Goal: Transaction & Acquisition: Purchase product/service

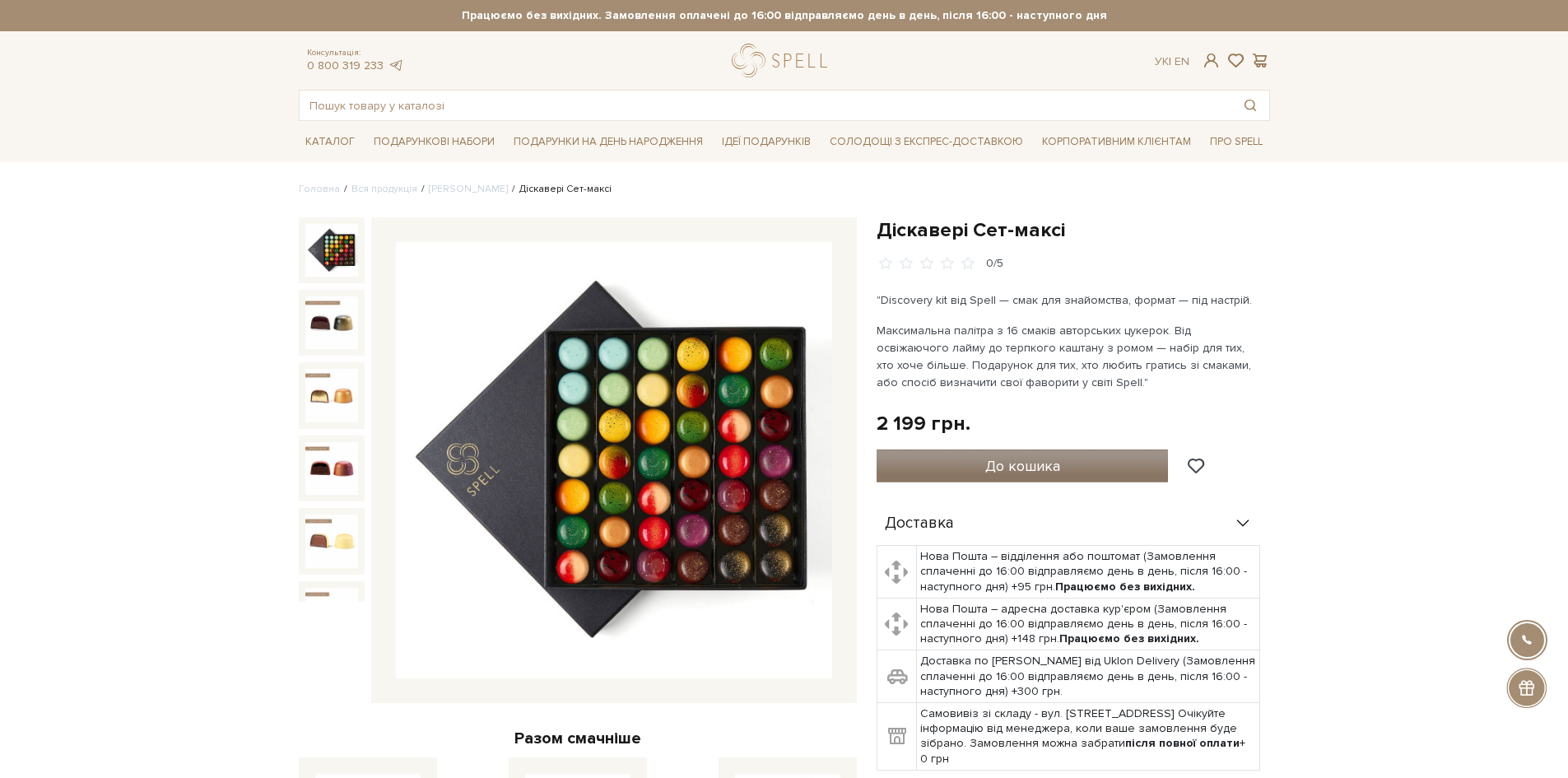
click at [959, 468] on button "До кошика" at bounding box center [1022, 466] width 292 height 33
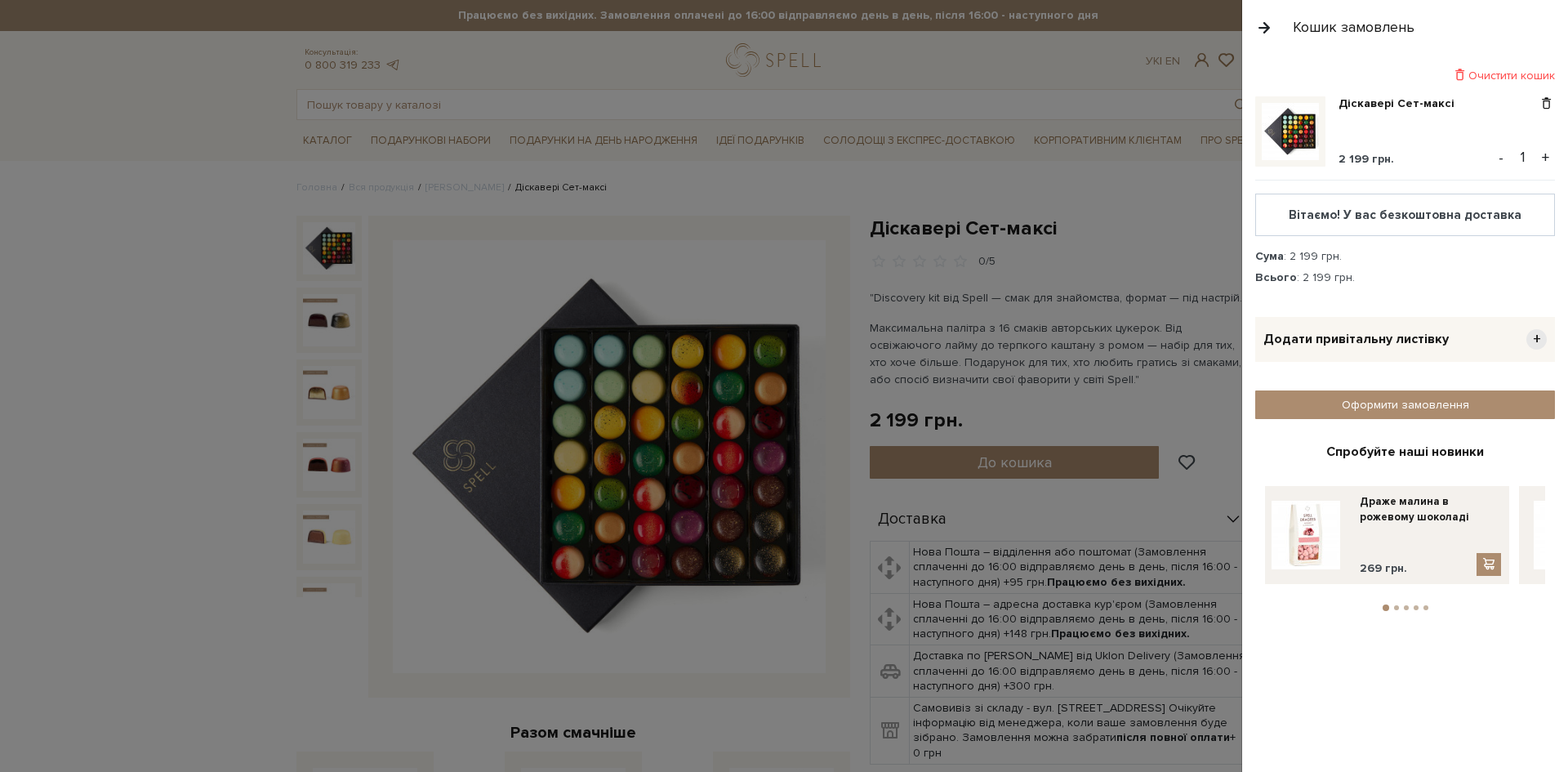
click at [942, 511] on div at bounding box center [784, 386] width 1568 height 772
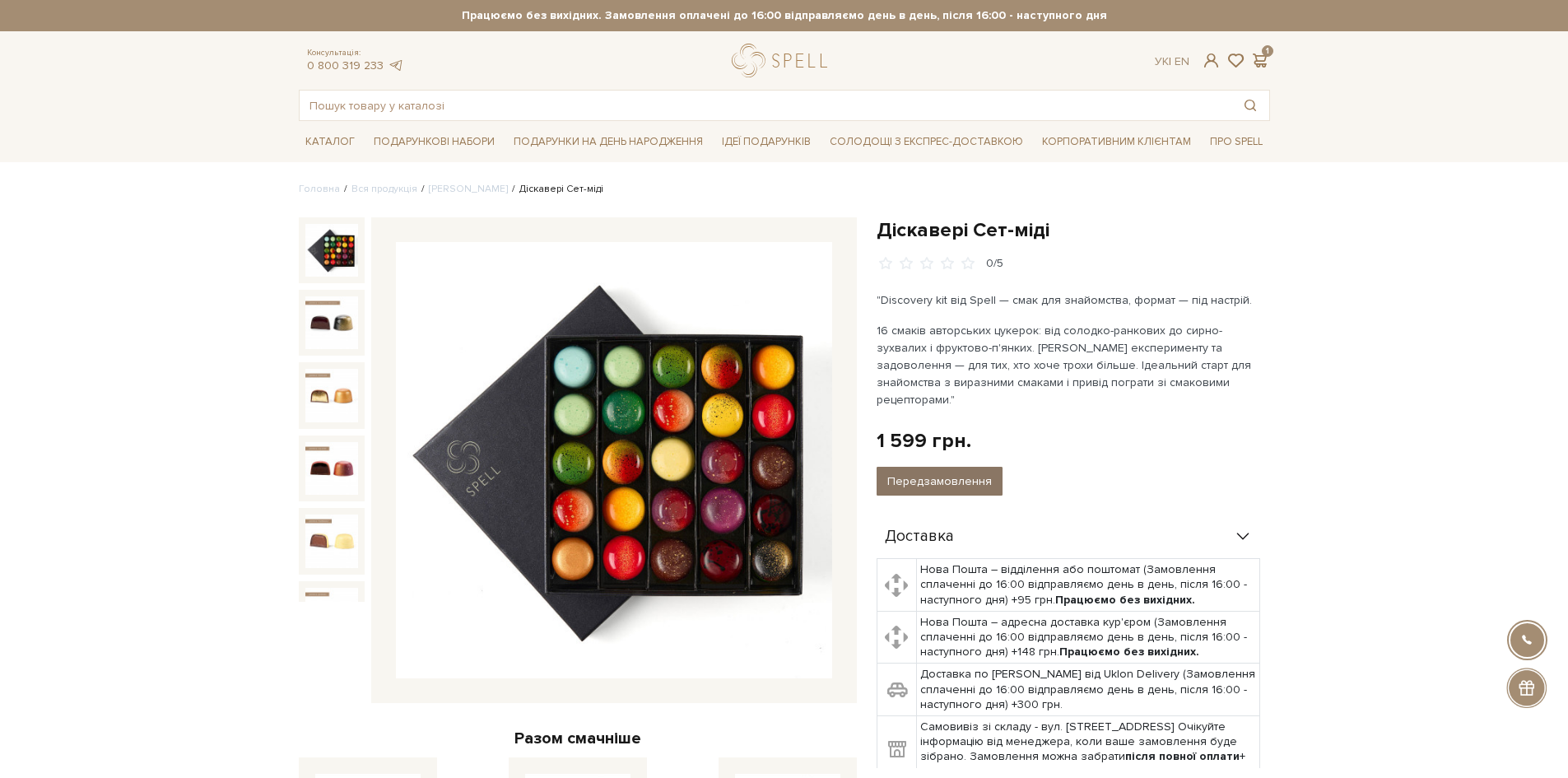
click at [923, 467] on button "Передзамовлення" at bounding box center [939, 481] width 126 height 29
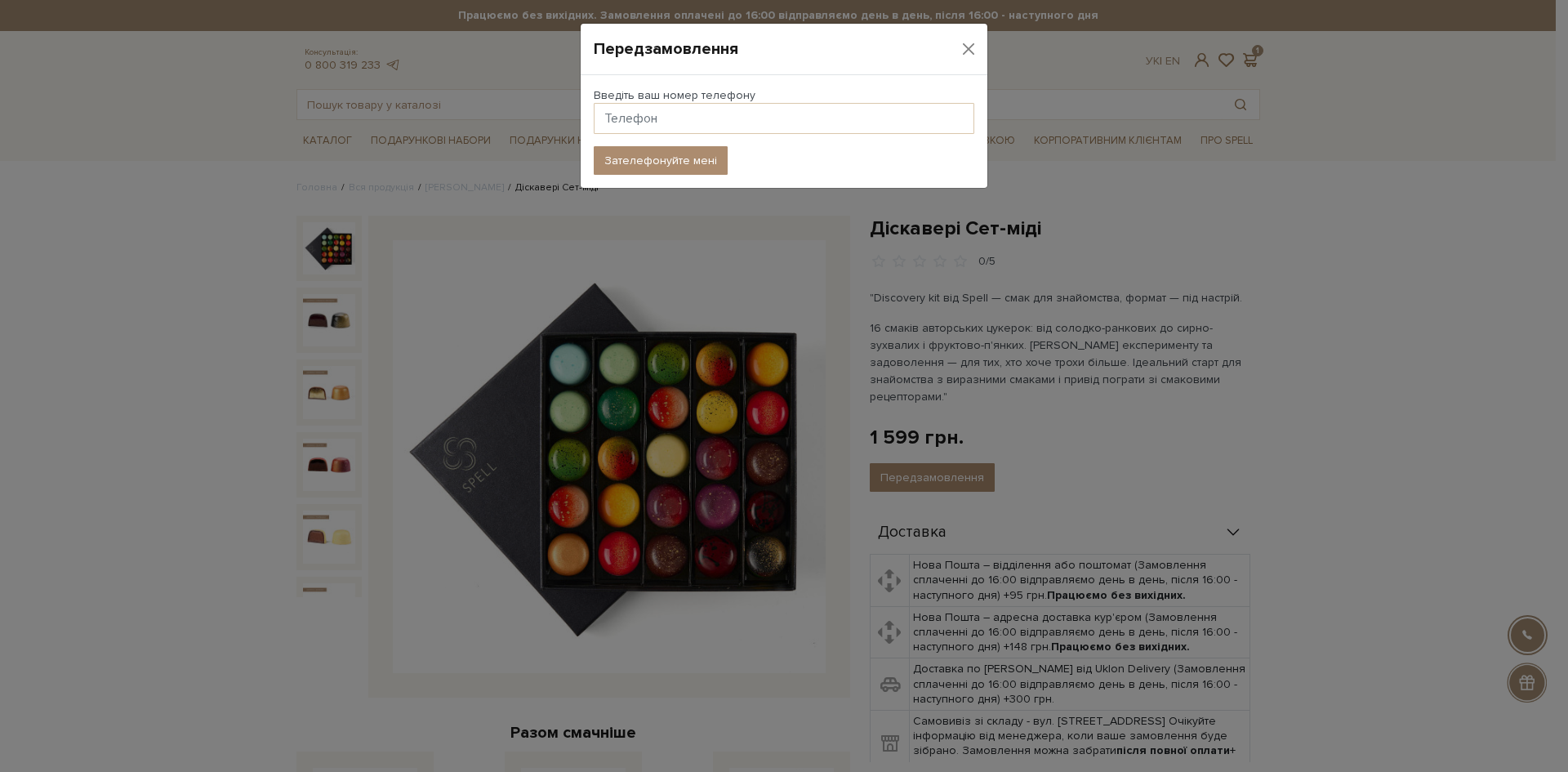
click at [1092, 458] on div "Передзамовлення Введіть ваш номер телефону Зателефонуйте мені" at bounding box center [784, 386] width 1568 height 772
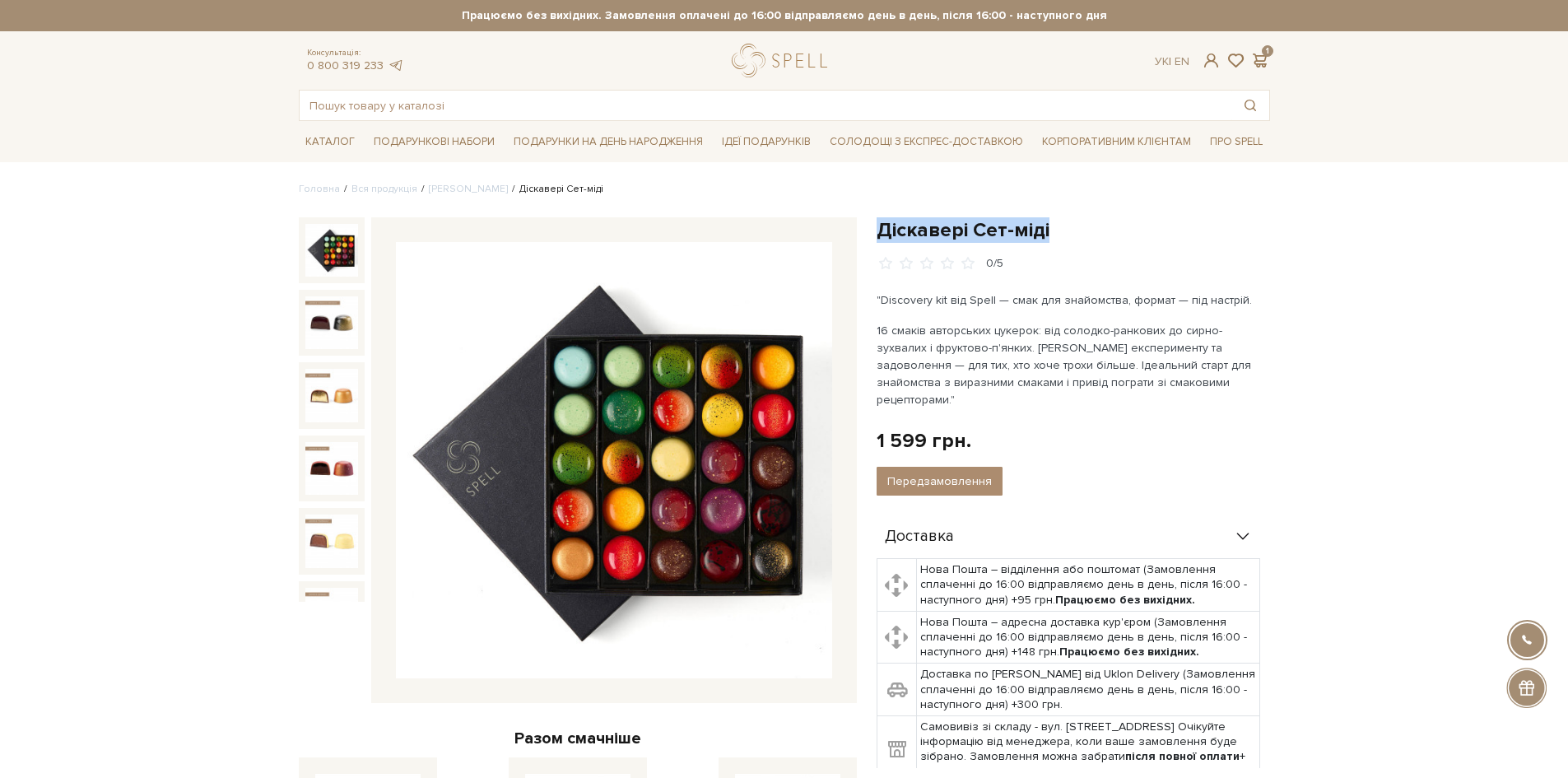
drag, startPoint x: 1068, startPoint y: 231, endPoint x: 879, endPoint y: 232, distance: 189.0
click at [879, 232] on h1 "Діскавері Сет-міді" at bounding box center [1073, 230] width 394 height 25
copy h1 "Діскавері Сет-міді"
click at [644, 102] on input "text" at bounding box center [765, 105] width 932 height 30
paste input "Діскавері Сет-міді"
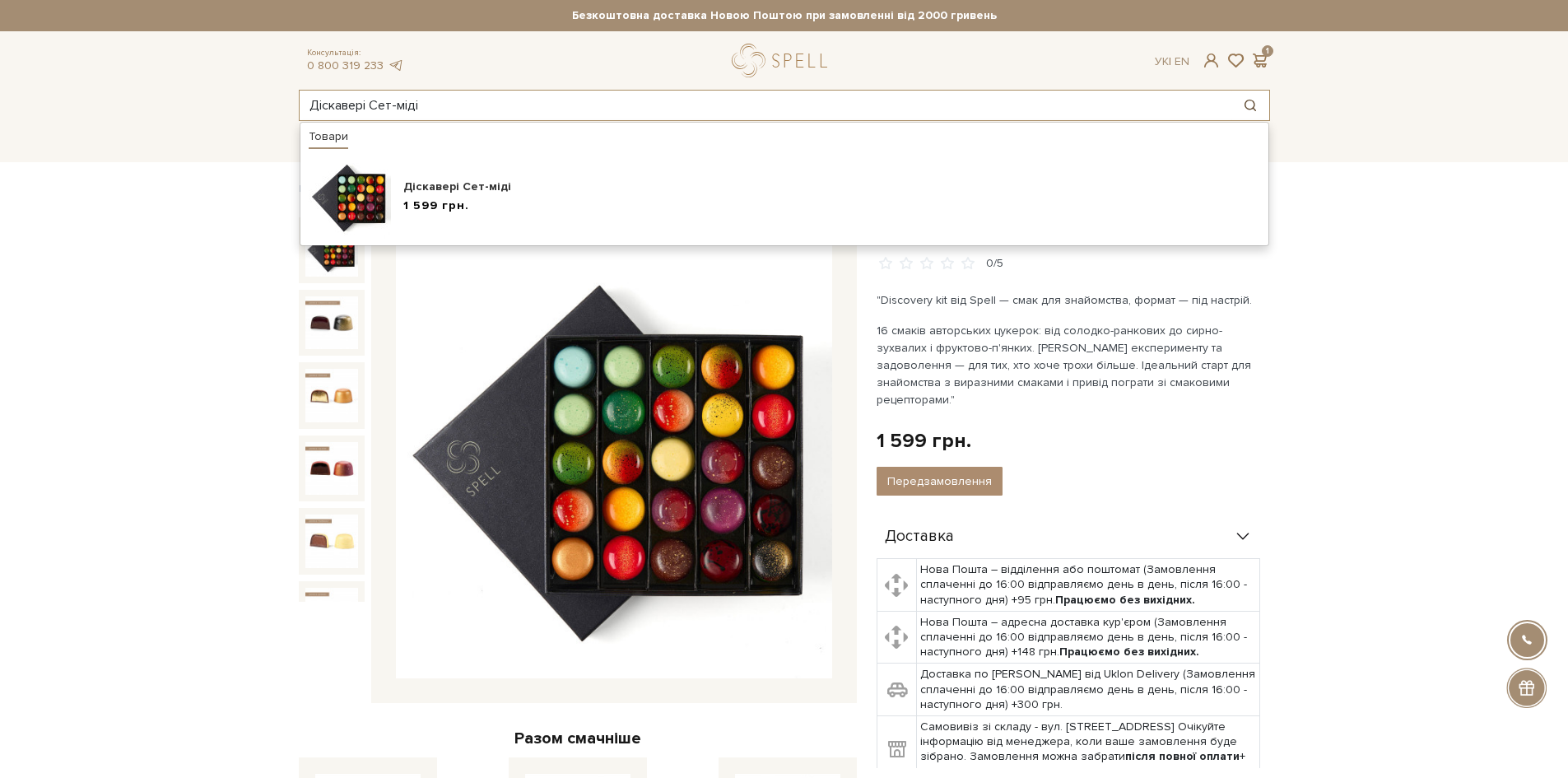
type input "Діскавері Сет-міді"
click at [1253, 106] on button "Пошук товару у каталозі" at bounding box center [1250, 105] width 38 height 30
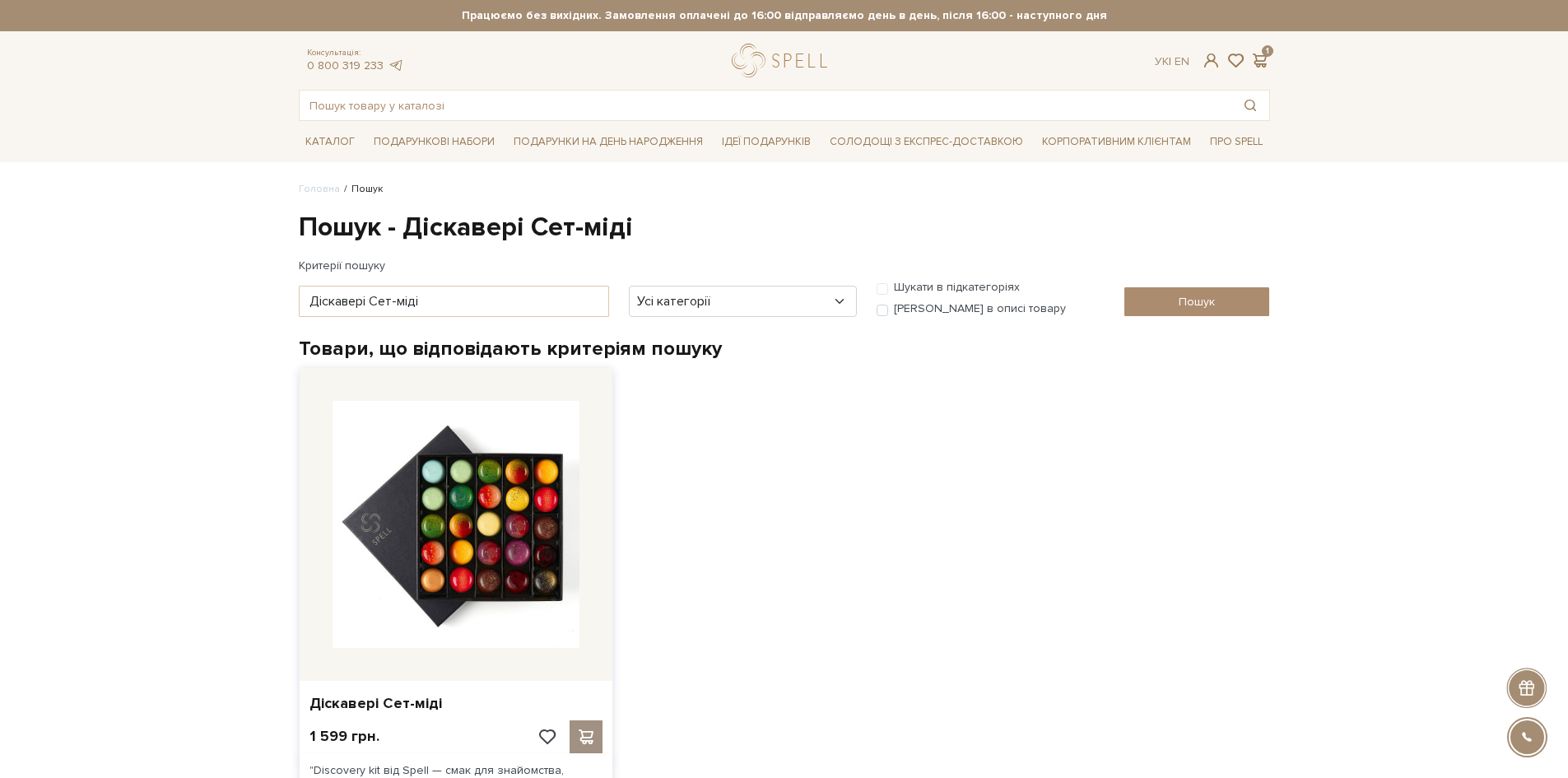
click at [587, 734] on span at bounding box center [585, 736] width 21 height 14
click at [592, 735] on span at bounding box center [585, 736] width 21 height 14
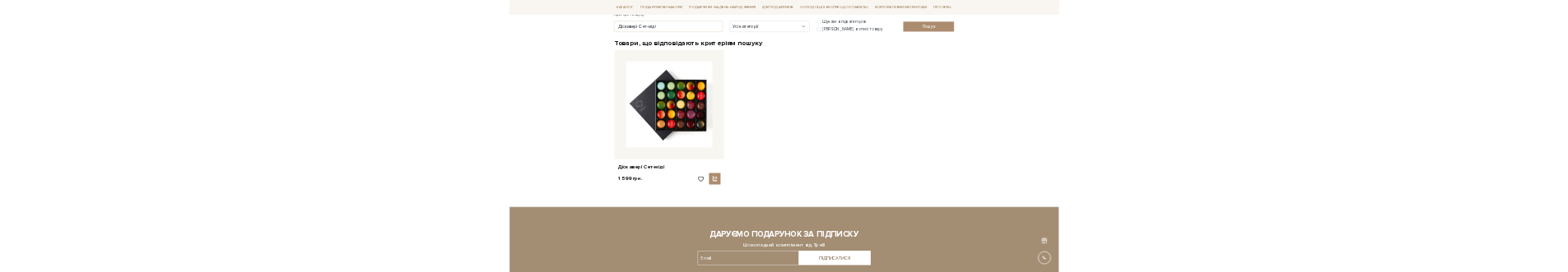
scroll to position [247, 0]
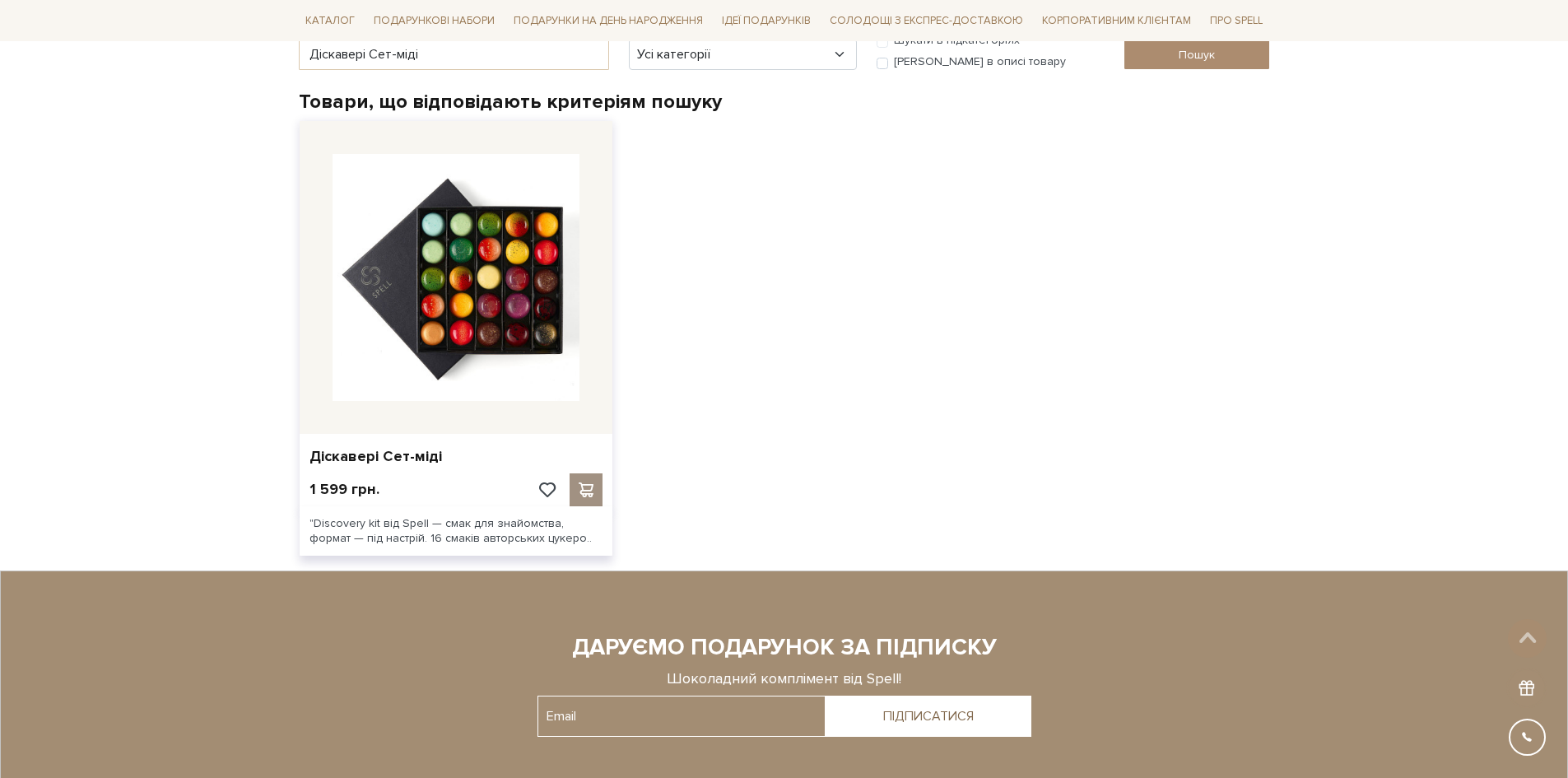
click at [588, 498] on div at bounding box center [586, 489] width 33 height 33
drag, startPoint x: 588, startPoint y: 498, endPoint x: 588, endPoint y: 489, distance: 9.0
click at [588, 497] on div at bounding box center [586, 489] width 33 height 33
click at [589, 489] on span at bounding box center [585, 489] width 21 height 14
click at [590, 487] on span at bounding box center [585, 489] width 21 height 14
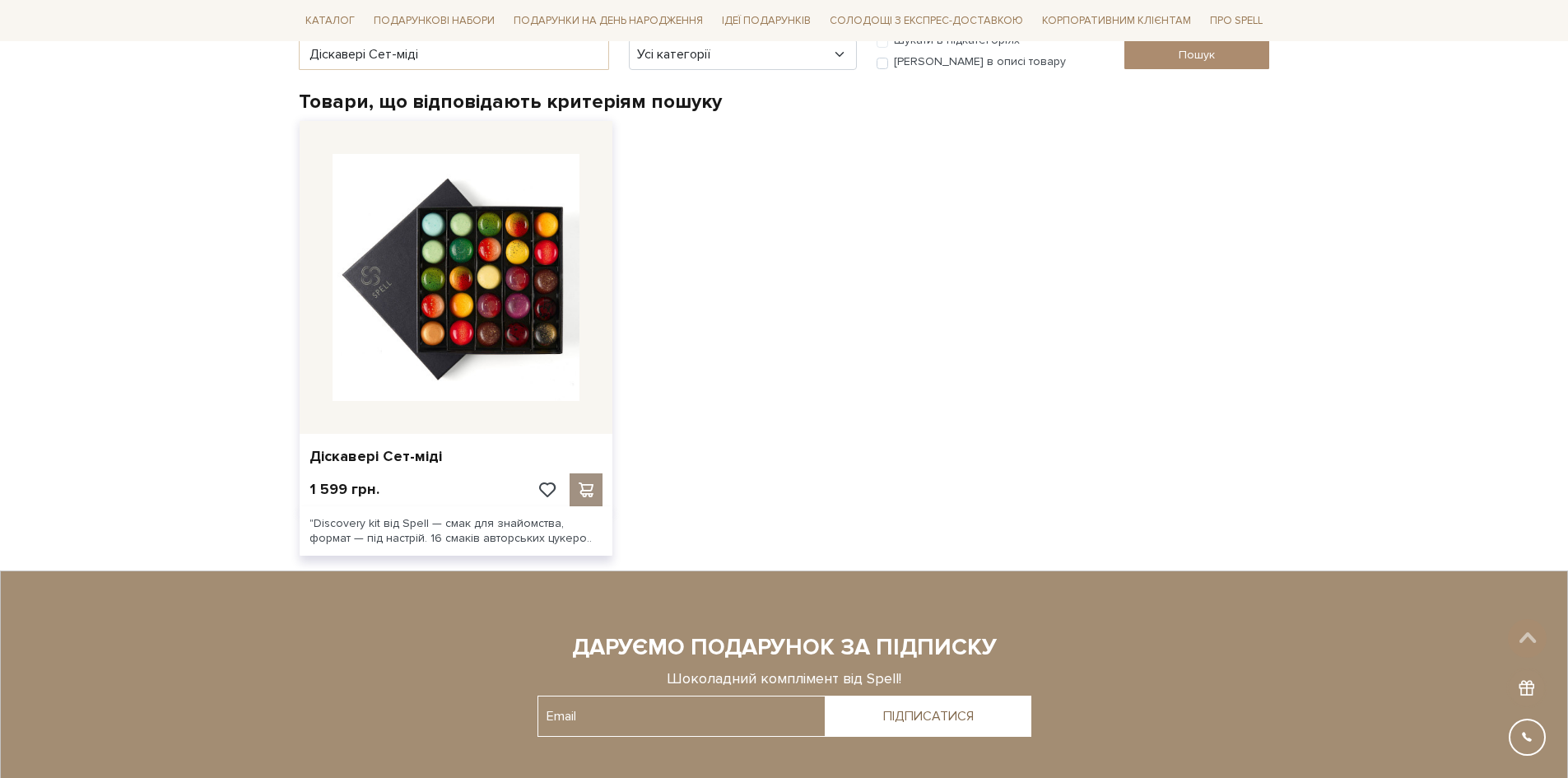
click at [591, 485] on span at bounding box center [585, 489] width 21 height 14
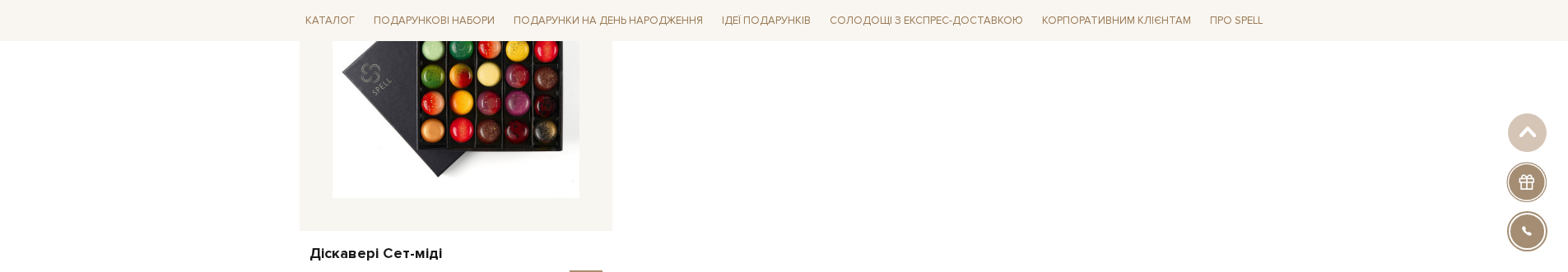
scroll to position [493, 0]
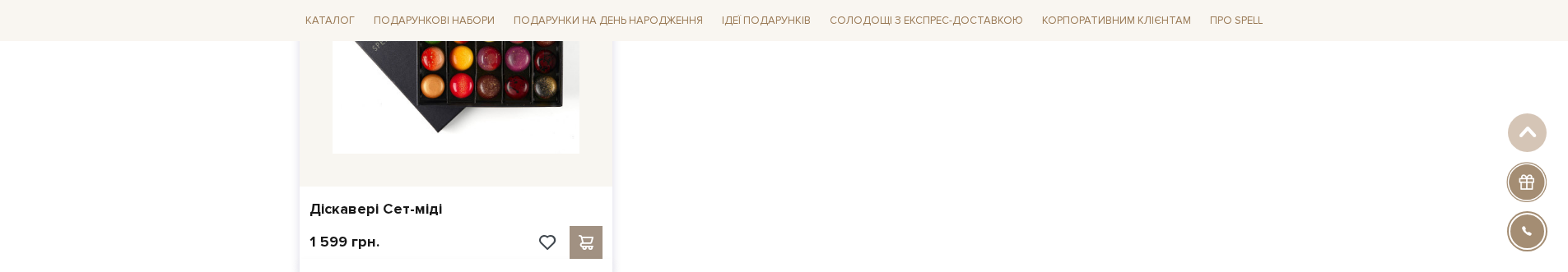
click at [589, 249] on span at bounding box center [585, 242] width 21 height 14
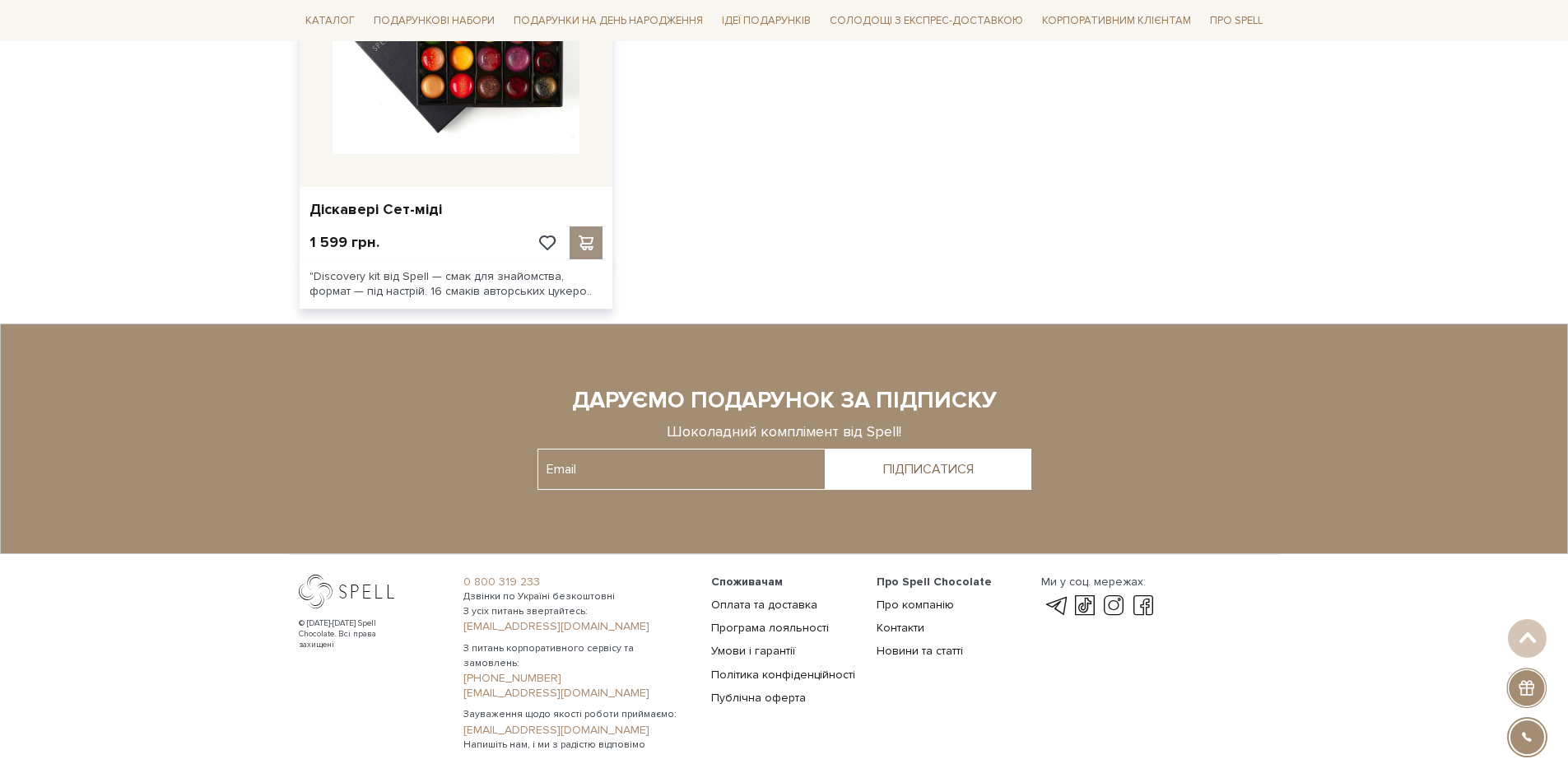
click at [599, 232] on div at bounding box center [586, 242] width 33 height 33
click at [591, 242] on span at bounding box center [585, 242] width 21 height 14
